Goal: Task Accomplishment & Management: Use online tool/utility

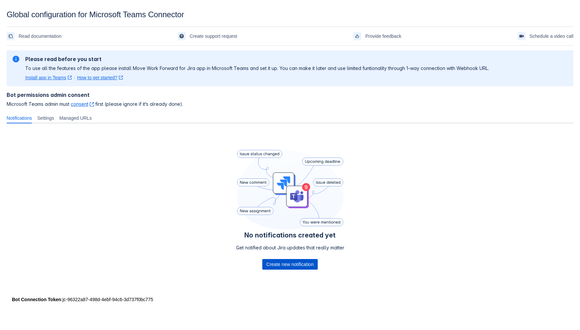
click at [288, 264] on span "Create new notification" at bounding box center [289, 264] width 47 height 11
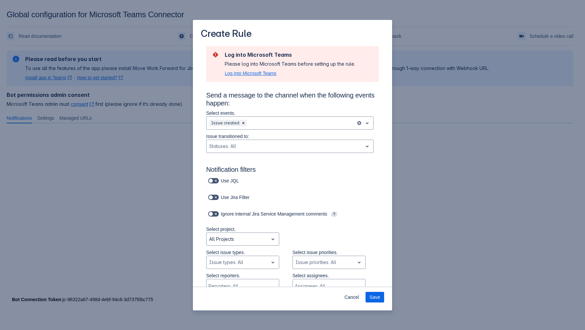
click at [253, 74] on span "Log into Microsoft Teams" at bounding box center [250, 73] width 51 height 7
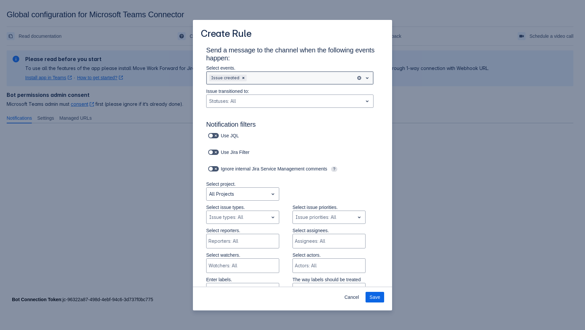
click at [268, 78] on div "Scrollable content" at bounding box center [300, 78] width 105 height 8
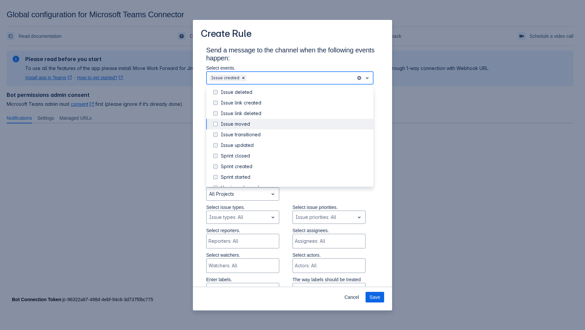
scroll to position [66, 0]
click at [215, 136] on span "Scrollable content" at bounding box center [215, 135] width 8 height 8
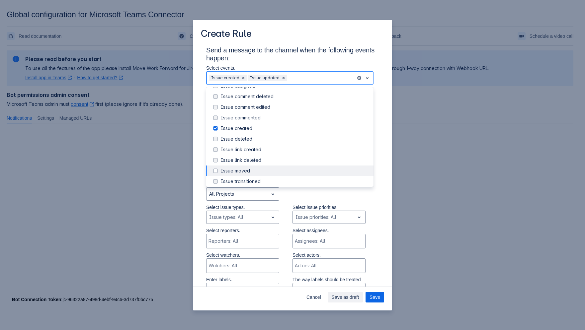
scroll to position [0, 0]
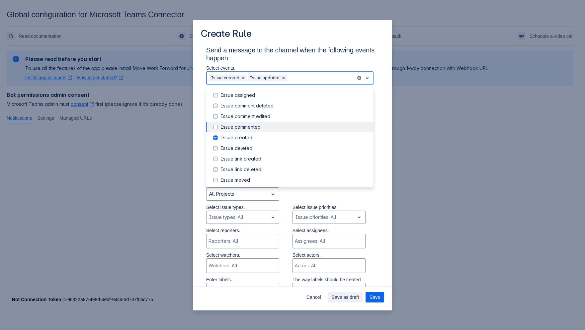
click at [215, 128] on span "Scrollable content" at bounding box center [215, 127] width 8 height 8
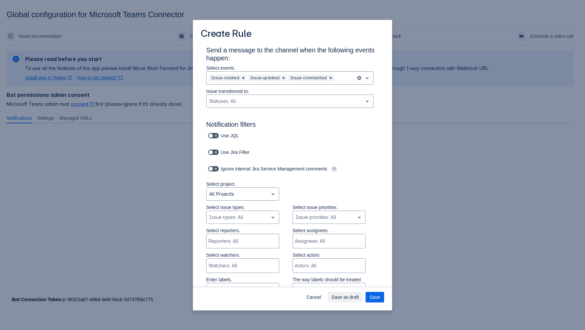
click at [251, 101] on div "Scrollable content" at bounding box center [284, 101] width 151 height 8
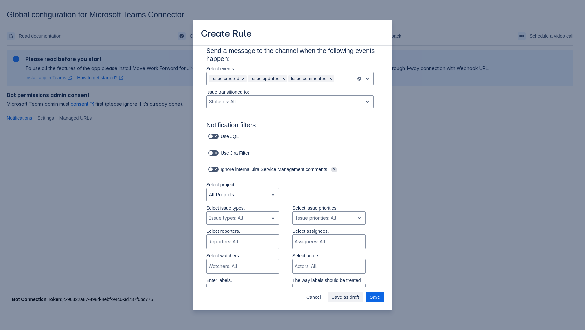
scroll to position [34, 0]
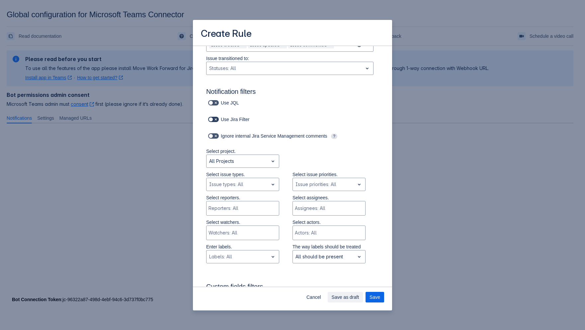
click at [216, 120] on span "Scrollable content" at bounding box center [215, 119] width 5 height 5
click at [212, 120] on input "Scrollable content" at bounding box center [210, 119] width 4 height 4
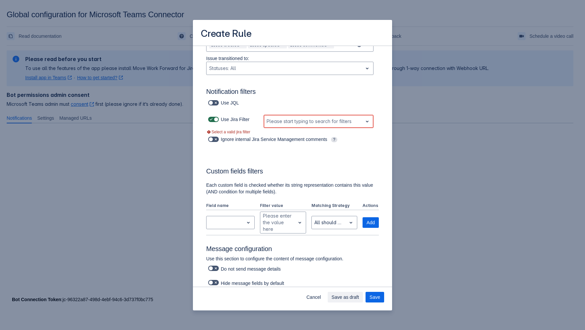
click at [215, 120] on span "Scrollable content" at bounding box center [215, 119] width 5 height 5
click at [212, 120] on input "Scrollable content" at bounding box center [210, 119] width 4 height 4
checkbox input "false"
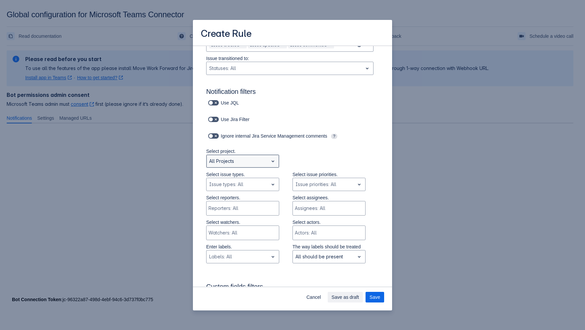
click at [248, 161] on div "Scrollable content" at bounding box center [237, 161] width 56 height 8
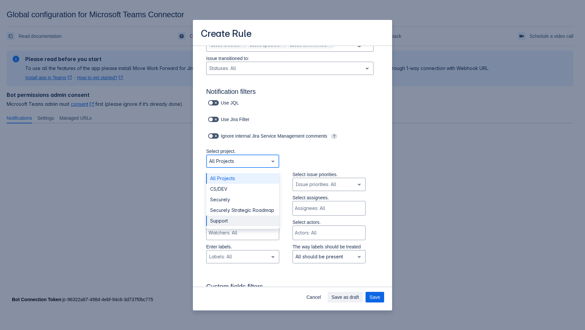
click at [238, 226] on div "Support" at bounding box center [242, 221] width 73 height 11
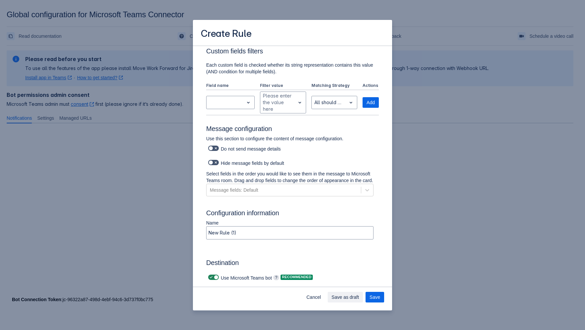
scroll to position [365, 0]
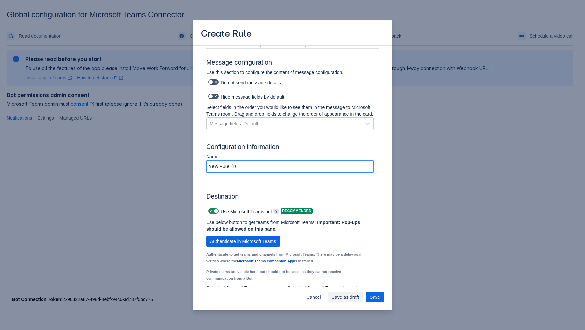
click at [242, 173] on input "New Rule (1)" at bounding box center [289, 167] width 167 height 12
drag, startPoint x: 250, startPoint y: 174, endPoint x: 204, endPoint y: 173, distance: 45.5
click at [204, 173] on div "Name New Rule (1)" at bounding box center [290, 164] width 178 height 23
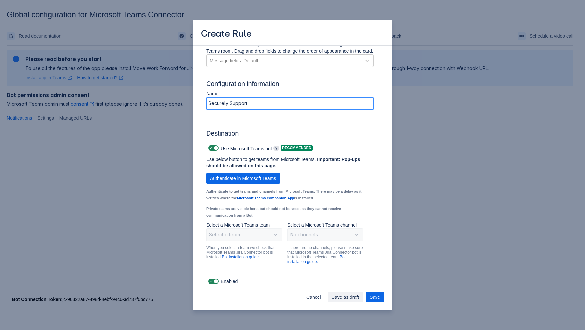
scroll to position [433, 0]
click at [373, 296] on span "Save" at bounding box center [374, 297] width 11 height 11
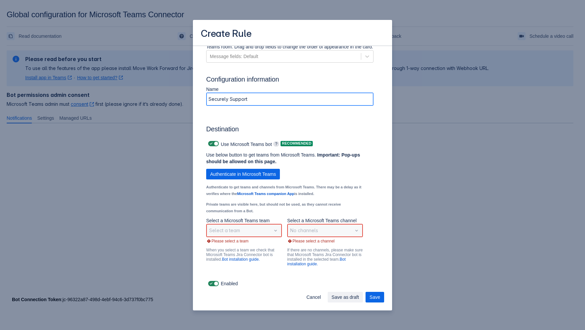
type input "Securely Support"
click at [247, 237] on div "Select a team" at bounding box center [244, 230] width 76 height 13
click at [332, 188] on p "Authenticate to get teams and channels from Microsoft Teams. There may be a del…" at bounding box center [284, 189] width 157 height 13
click at [215, 146] on span "Scrollable content" at bounding box center [215, 143] width 5 height 5
click at [212, 146] on input "Scrollable content" at bounding box center [210, 144] width 4 height 4
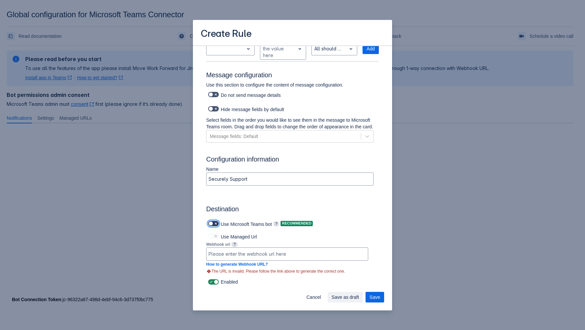
scroll to position [357, 0]
click at [214, 225] on span "Scrollable content" at bounding box center [215, 223] width 5 height 5
click at [212, 225] on input "Scrollable content" at bounding box center [210, 224] width 4 height 4
checkbox input "true"
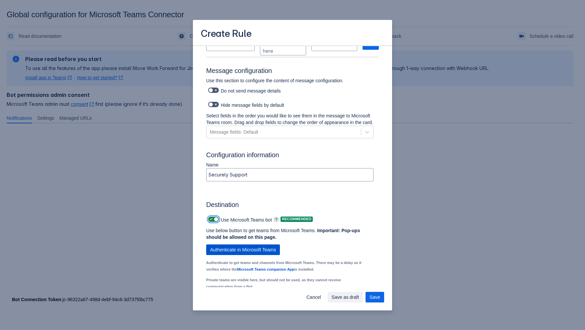
click at [238, 255] on span "Authenticate in Microsoft Teams" at bounding box center [243, 250] width 66 height 11
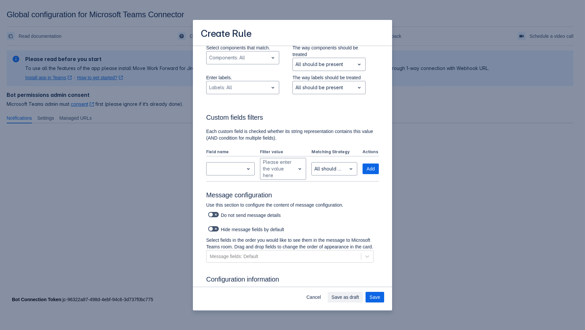
scroll to position [439, 0]
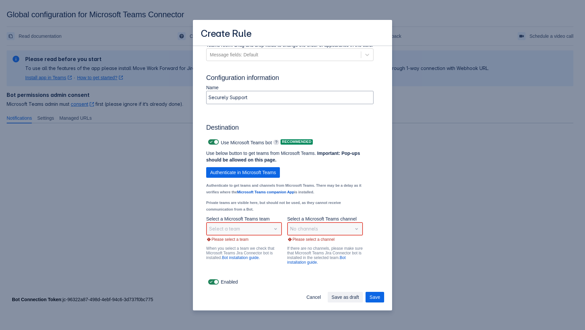
click at [254, 230] on div "Select a team" at bounding box center [244, 228] width 76 height 13
click at [271, 229] on div "Select a team" at bounding box center [244, 228] width 76 height 13
drag, startPoint x: 225, startPoint y: 187, endPoint x: 230, endPoint y: 187, distance: 4.7
click at [230, 187] on small "Authenticate to get teams and channels from Microsoft Teams. There may be a del…" at bounding box center [283, 188] width 155 height 11
click at [268, 192] on link "Microsoft Teams companion App" at bounding box center [265, 192] width 57 height 4
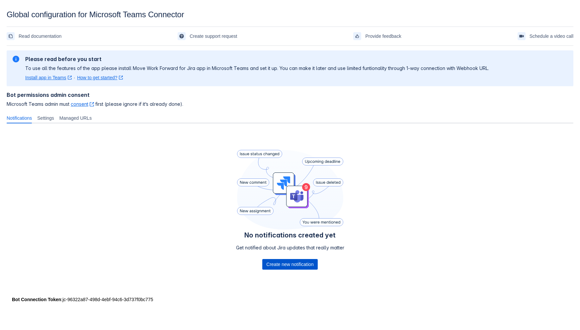
click at [301, 265] on span "Create new notification" at bounding box center [289, 264] width 47 height 11
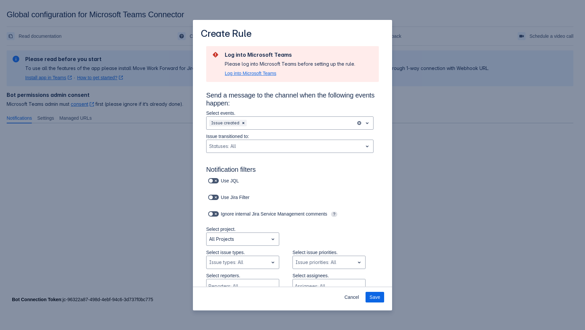
click at [256, 73] on span "Log into Microsoft Teams" at bounding box center [250, 73] width 51 height 7
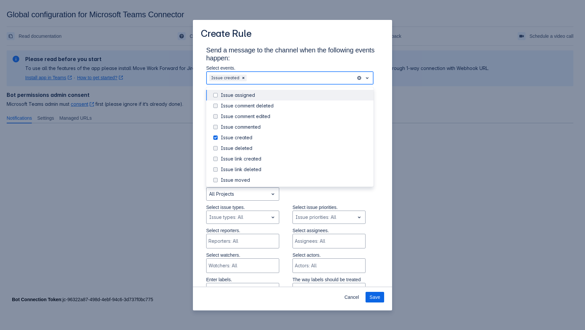
click at [286, 77] on div "Scrollable content" at bounding box center [300, 78] width 105 height 8
click at [214, 96] on span "Scrollable content" at bounding box center [215, 95] width 8 height 8
click at [217, 96] on span "Scrollable content" at bounding box center [215, 95] width 8 height 8
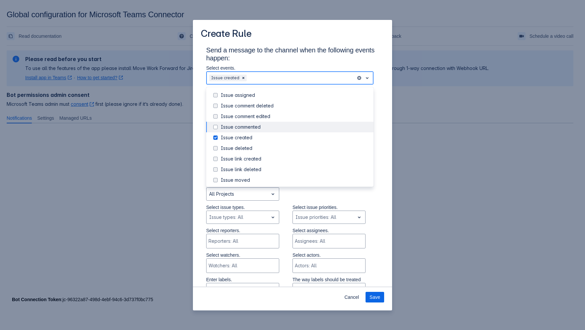
click at [215, 127] on span "Scrollable content" at bounding box center [215, 127] width 8 height 8
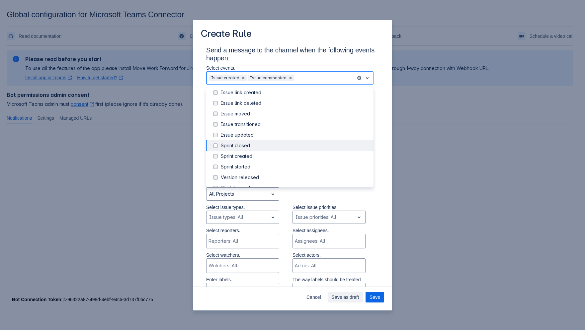
scroll to position [76, 0]
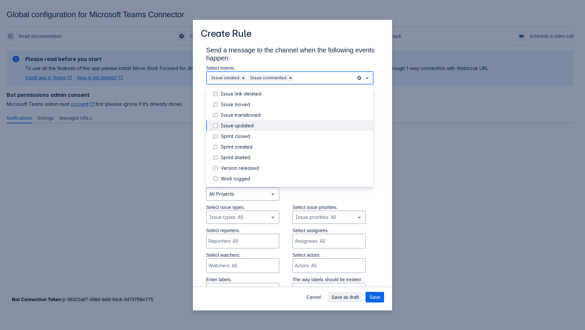
click at [216, 127] on span "Scrollable content" at bounding box center [215, 126] width 8 height 8
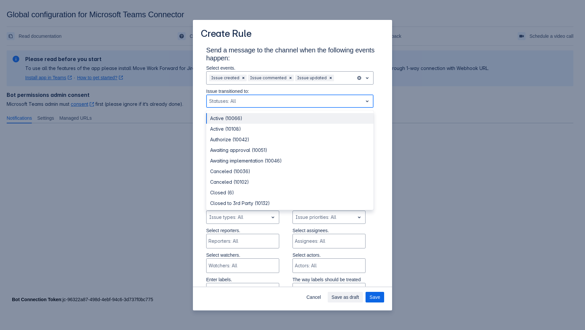
click at [256, 102] on div "Scrollable content" at bounding box center [284, 101] width 151 height 8
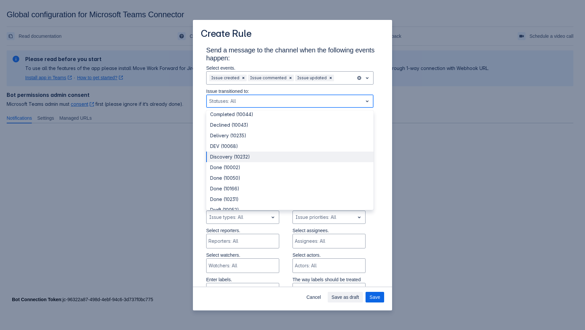
scroll to position [0, 0]
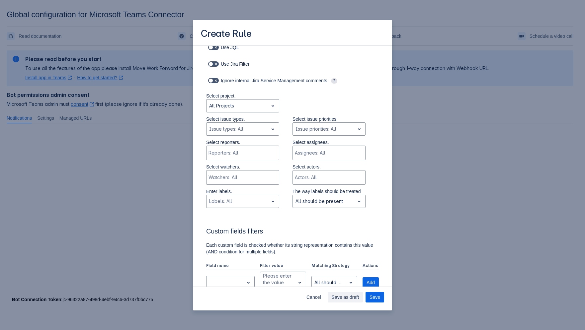
scroll to position [100, 0]
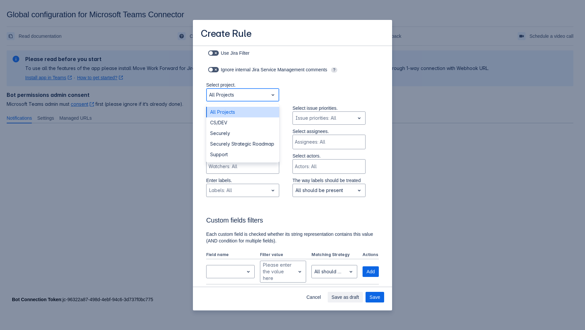
click at [252, 93] on div "Scrollable content" at bounding box center [237, 95] width 56 height 8
click at [231, 160] on div "Support" at bounding box center [242, 154] width 73 height 11
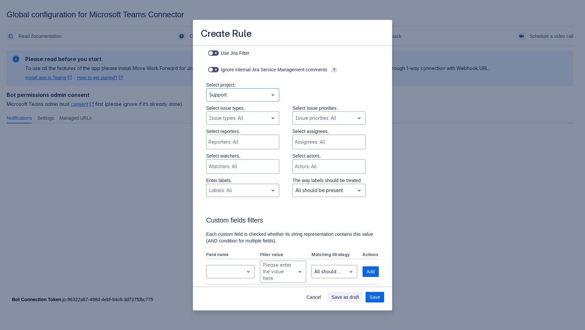
click at [371, 143] on div "Select reporters. Reporters: All Select assignees. Assignees: All" at bounding box center [286, 140] width 186 height 25
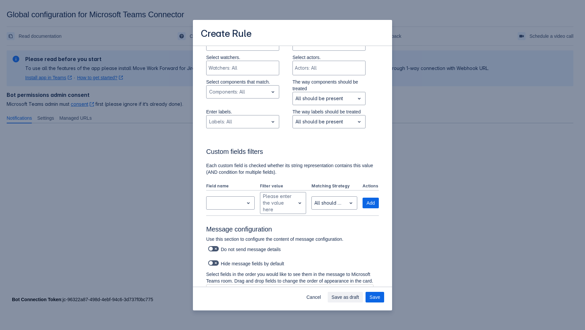
scroll to position [199, 0]
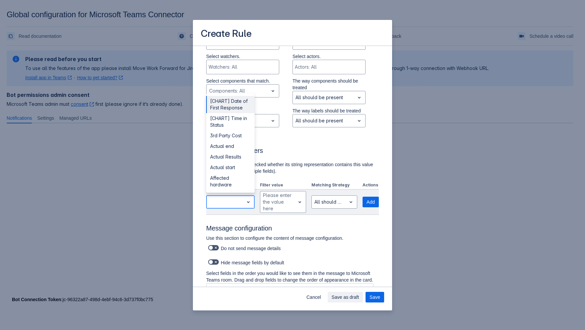
click at [244, 202] on span "open" at bounding box center [248, 202] width 8 height 8
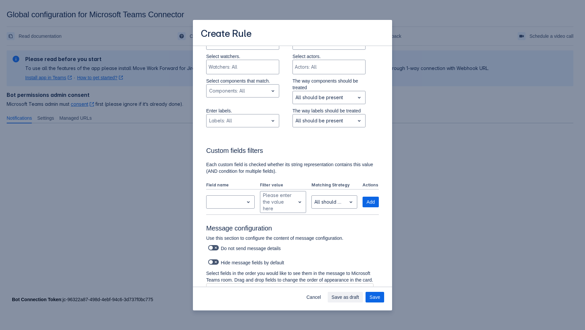
click at [380, 191] on div "Send a message to the channel when the following events happen: Select events. …" at bounding box center [292, 181] width 199 height 669
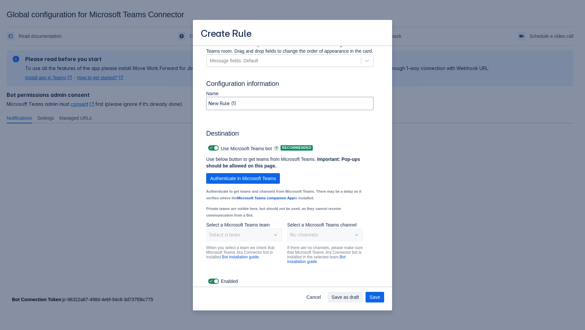
scroll to position [432, 0]
drag, startPoint x: 267, startPoint y: 109, endPoint x: 180, endPoint y: 104, distance: 88.1
click at [180, 104] on div "Create Rule Send a message to the channel when the following events happen: Sel…" at bounding box center [292, 165] width 585 height 330
type input "s"
type input "Securely Support"
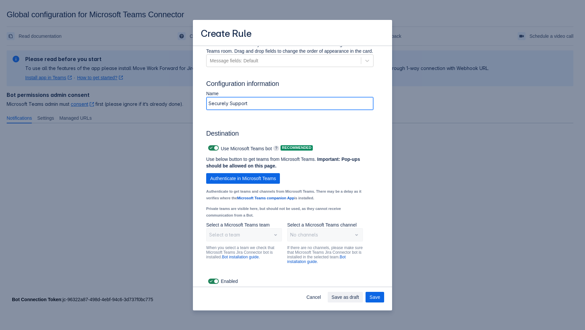
scroll to position [433, 0]
click at [378, 298] on span "Save" at bounding box center [374, 297] width 11 height 11
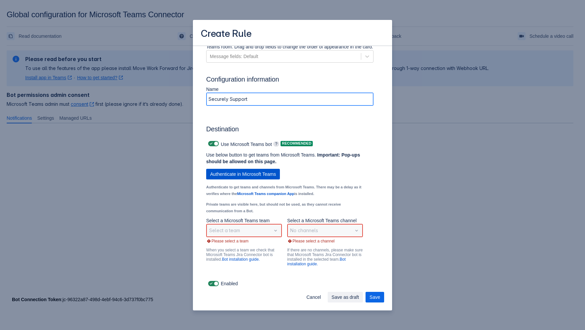
click at [250, 180] on span "Authenticate in Microsoft Teams" at bounding box center [243, 174] width 66 height 11
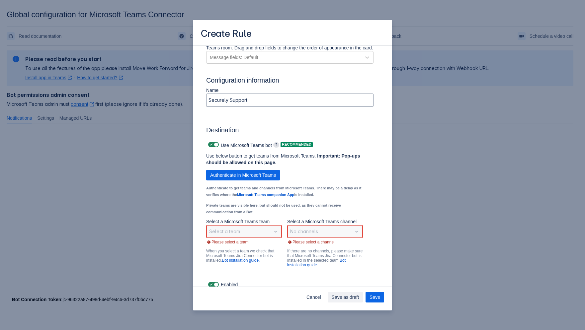
scroll to position [439, 0]
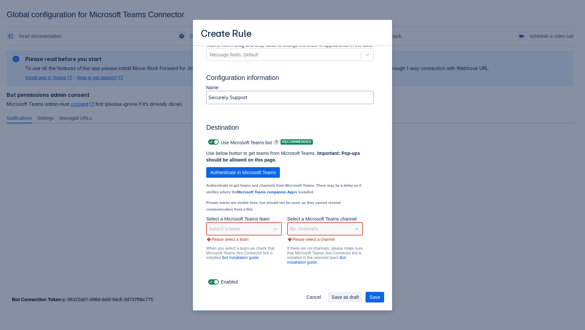
click at [274, 33] on div "Create Rule" at bounding box center [292, 33] width 199 height 26
click at [241, 174] on span "Authenticate in Microsoft Teams" at bounding box center [243, 172] width 66 height 11
click at [257, 231] on div "Scrollable content" at bounding box center [238, 229] width 59 height 8
click at [241, 212] on div "Operations + Support" at bounding box center [244, 211] width 76 height 11
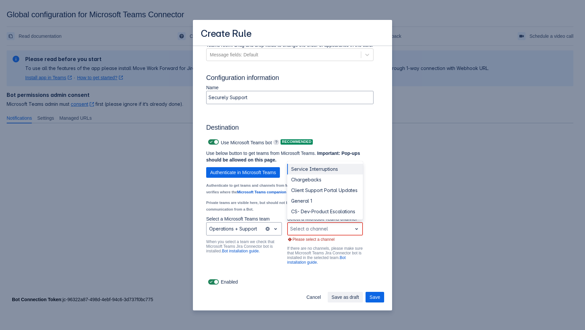
click at [325, 232] on div "Scrollable content" at bounding box center [319, 229] width 59 height 8
click at [314, 204] on div "General 1" at bounding box center [325, 201] width 76 height 11
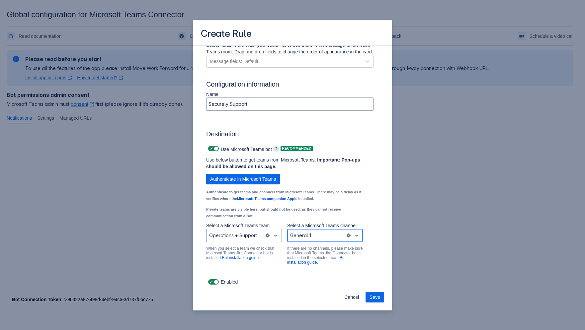
scroll to position [433, 0]
click at [376, 298] on span "Save" at bounding box center [374, 297] width 11 height 11
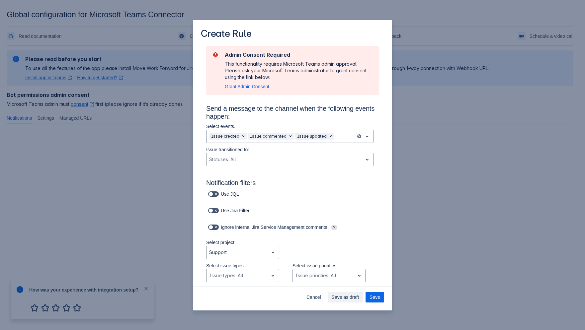
scroll to position [0, 0]
click at [255, 89] on span "Grant Admin Consent" at bounding box center [247, 86] width 44 height 5
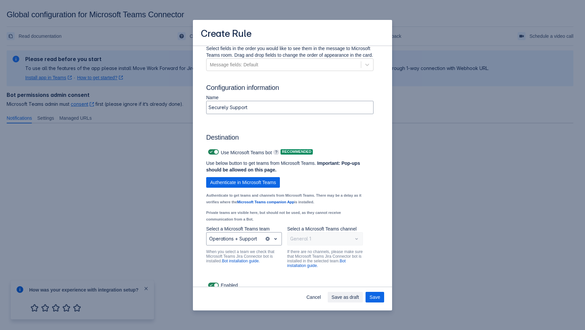
scroll to position [491, 0]
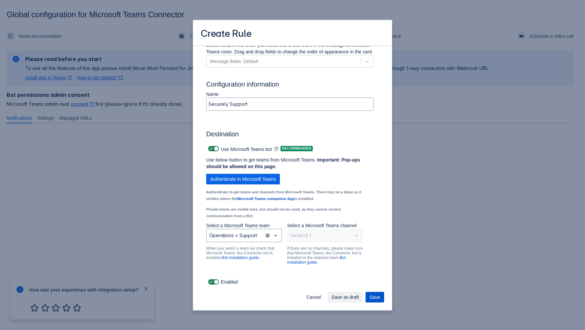
click at [375, 297] on span "Save" at bounding box center [374, 297] width 11 height 11
click at [353, 299] on span "Save as draft" at bounding box center [345, 297] width 28 height 11
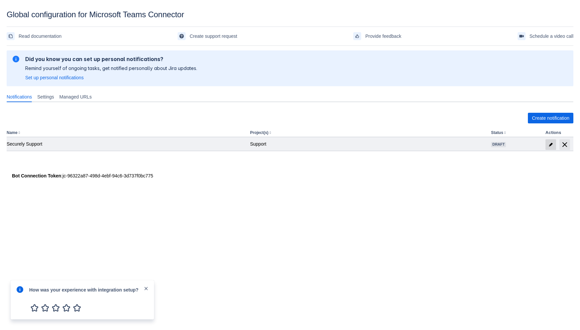
click at [547, 144] on span at bounding box center [550, 144] width 11 height 11
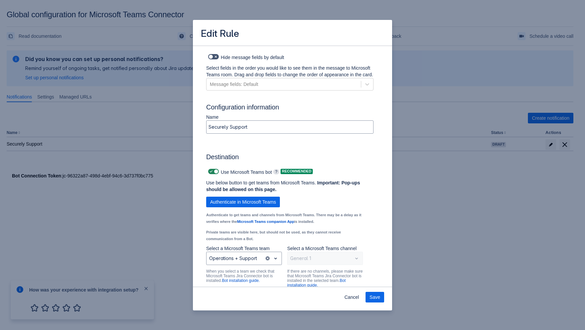
scroll to position [433, 0]
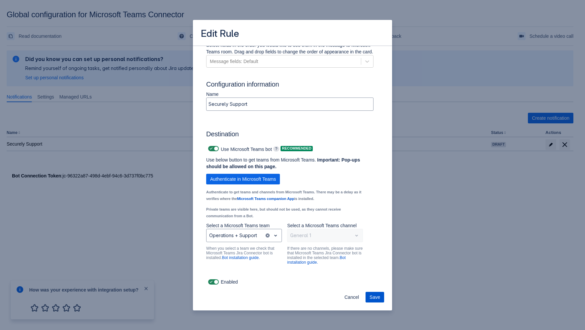
click at [378, 300] on span "Save" at bounding box center [374, 297] width 11 height 11
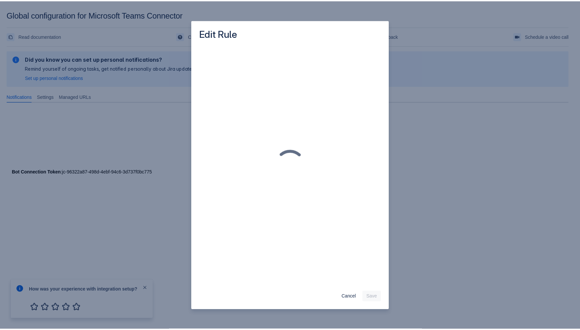
scroll to position [0, 0]
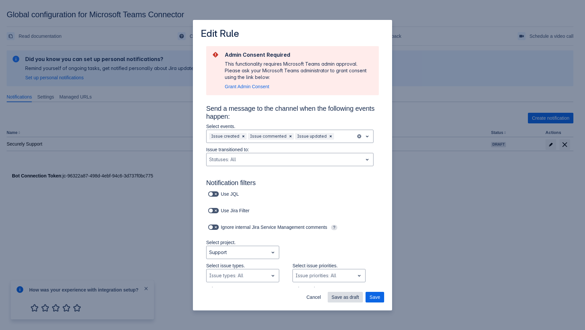
click at [380, 299] on button "Save" at bounding box center [374, 297] width 19 height 11
click at [255, 88] on span "Grant Admin Consent" at bounding box center [247, 86] width 44 height 5
click at [379, 298] on span "Save" at bounding box center [374, 297] width 11 height 11
